Goal: Information Seeking & Learning: Learn about a topic

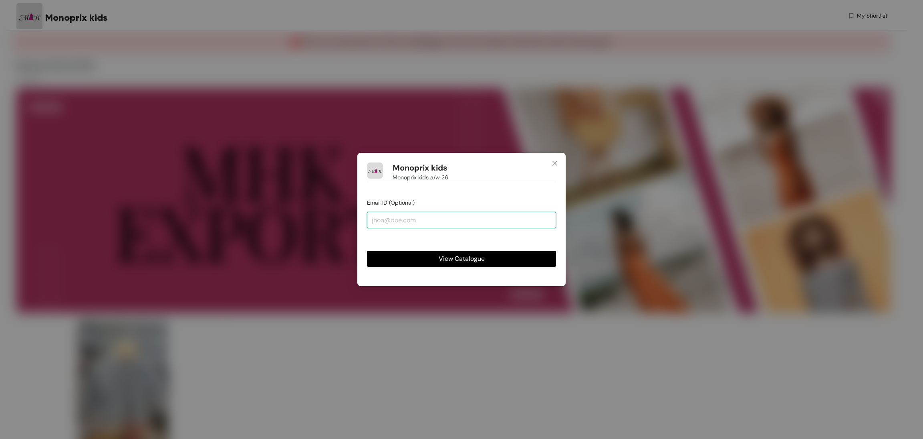
click at [429, 214] on input "email" at bounding box center [461, 220] width 189 height 16
type input "[EMAIL_ADDRESS][DOMAIN_NAME]"
click at [419, 255] on button "View Catalogue" at bounding box center [461, 259] width 189 height 16
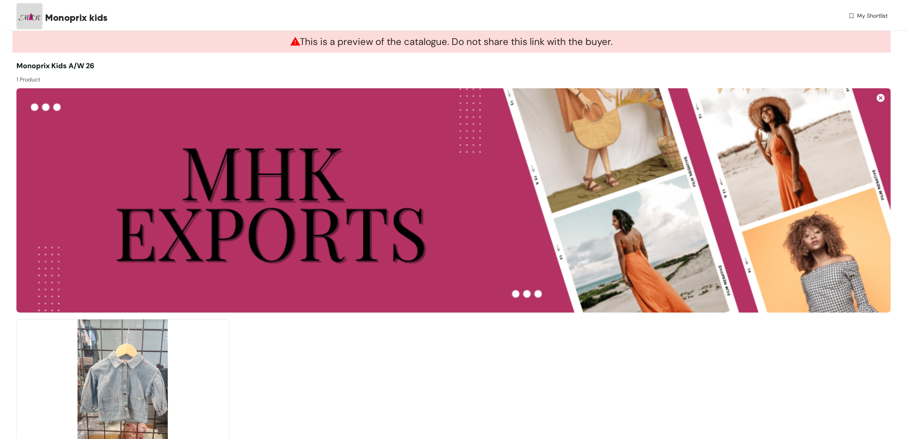
click at [121, 381] on img at bounding box center [122, 399] width 213 height 161
click at [32, 65] on span "Monoprix kids a/w 26" at bounding box center [55, 66] width 78 height 10
copy span "Monoprix"
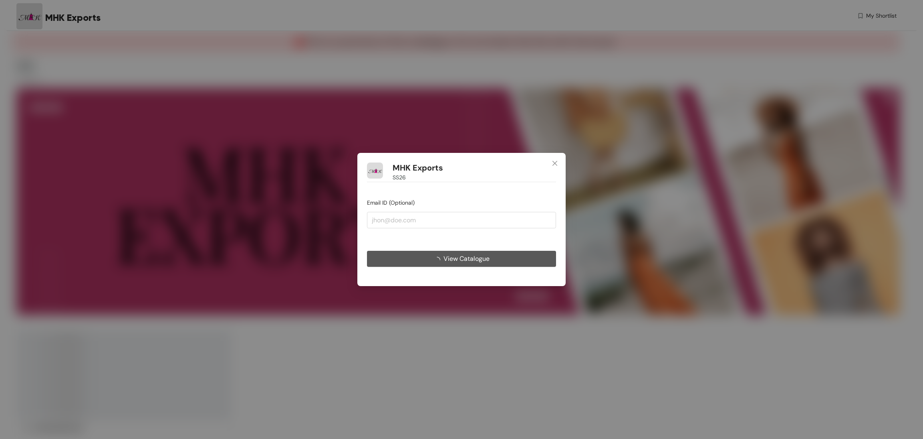
type input "[EMAIL_ADDRESS][DOMAIN_NAME]"
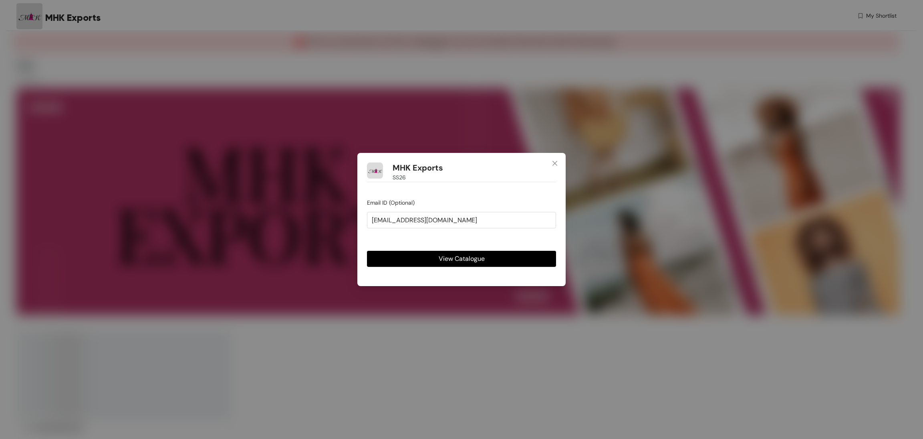
click at [430, 256] on button "View Catalogue" at bounding box center [461, 259] width 189 height 16
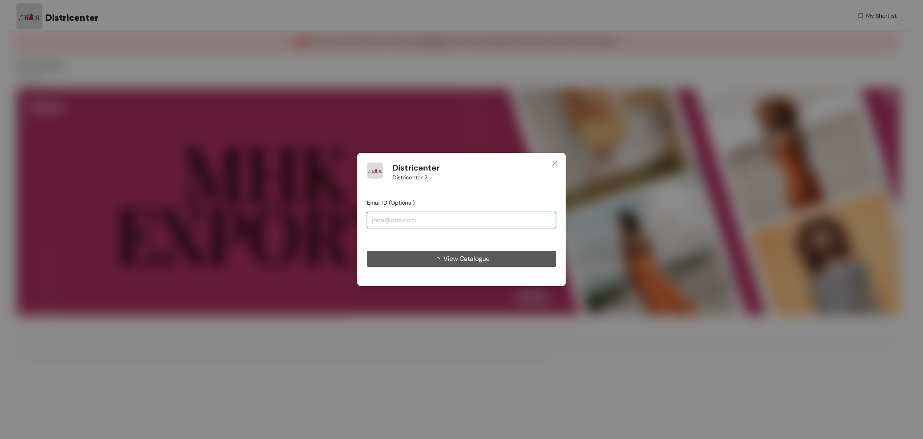
drag, startPoint x: 0, startPoint y: 0, endPoint x: 412, endPoint y: 217, distance: 466.0
click at [412, 214] on input "email" at bounding box center [461, 220] width 189 height 16
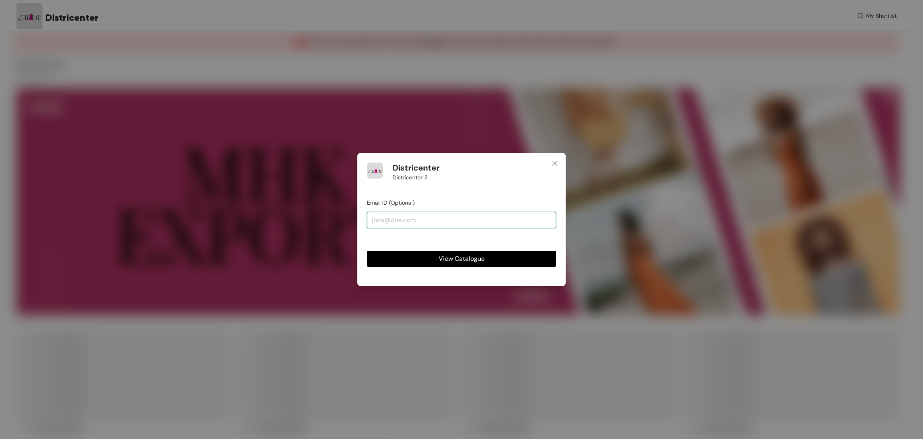
type input "[EMAIL_ADDRESS][DOMAIN_NAME]"
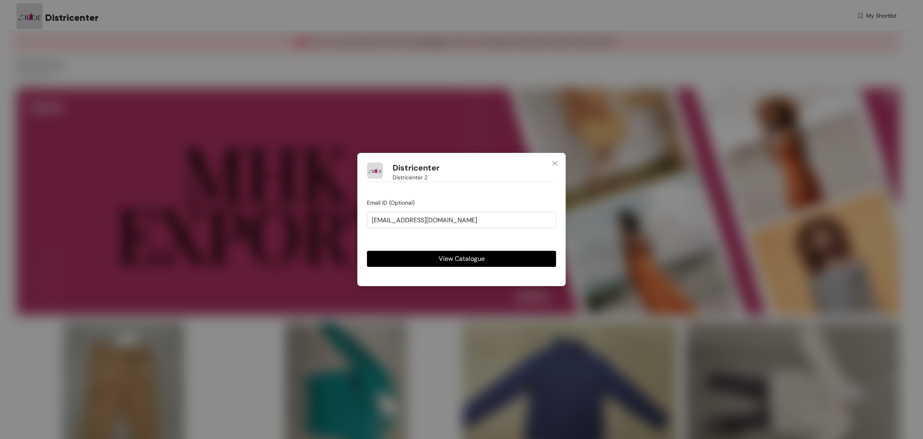
click at [402, 265] on button "View Catalogue" at bounding box center [461, 259] width 189 height 16
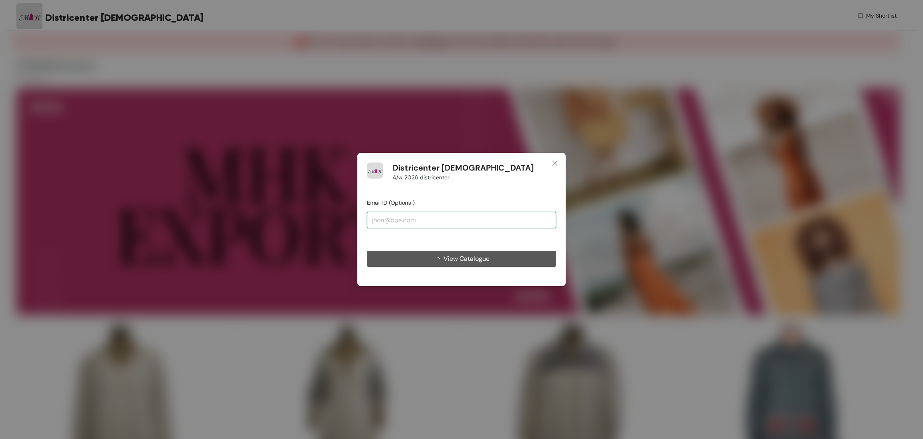
click at [396, 224] on input "email" at bounding box center [461, 220] width 189 height 16
type input "[EMAIL_ADDRESS][DOMAIN_NAME]"
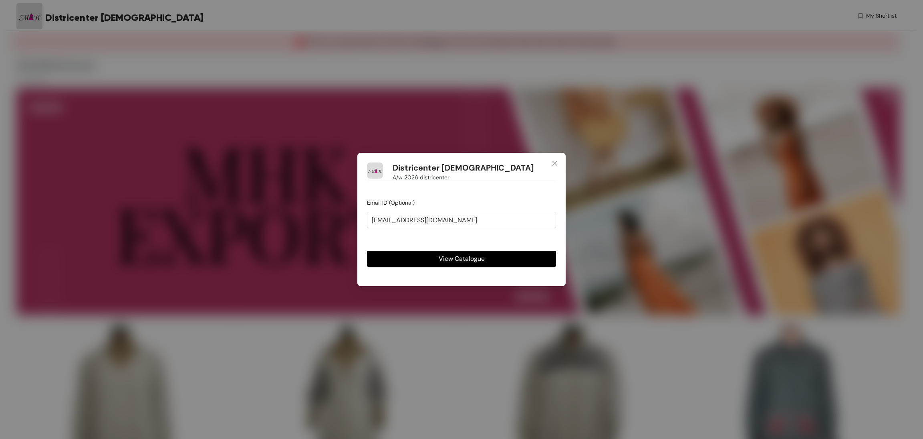
click at [437, 257] on button "View Catalogue" at bounding box center [461, 259] width 189 height 16
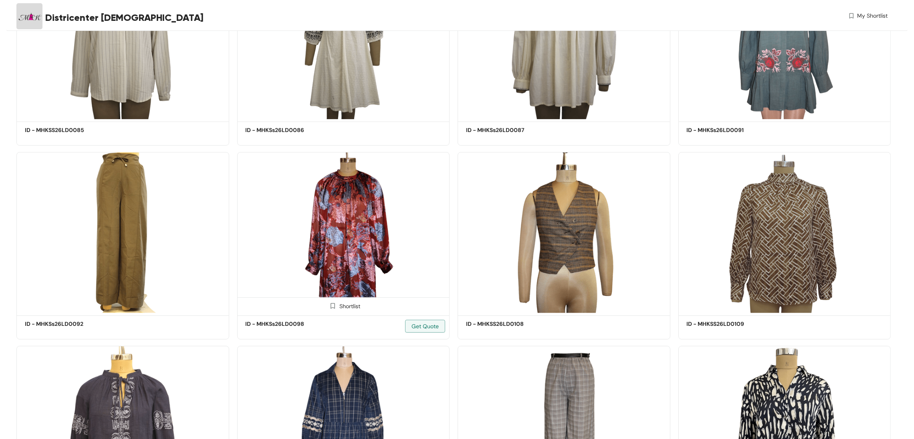
scroll to position [421, 0]
